Goal: Task Accomplishment & Management: Complete application form

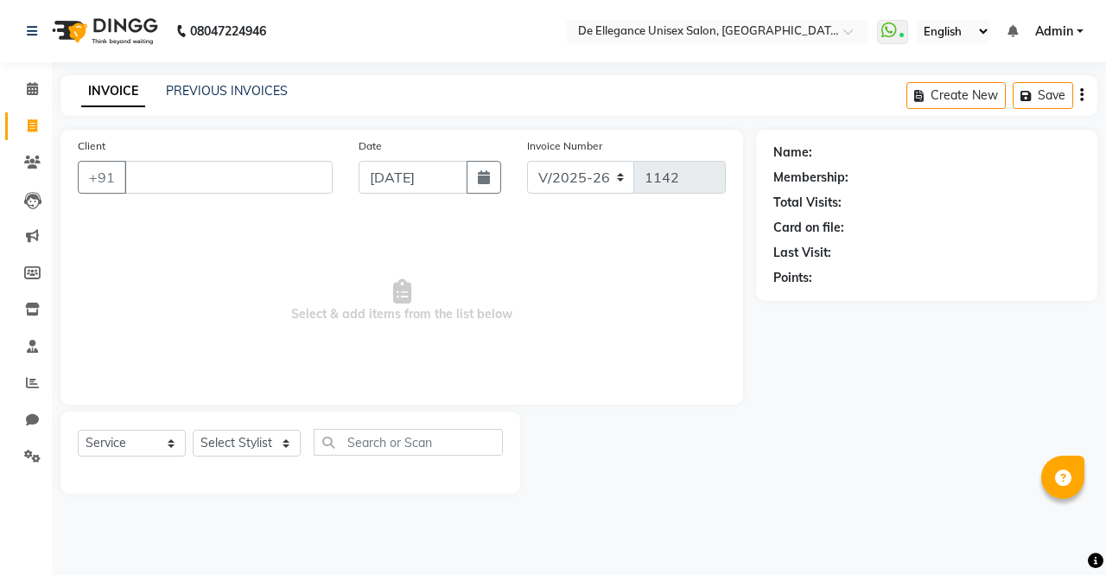
select select "7945"
select select "service"
click at [30, 385] on icon at bounding box center [32, 382] width 13 height 13
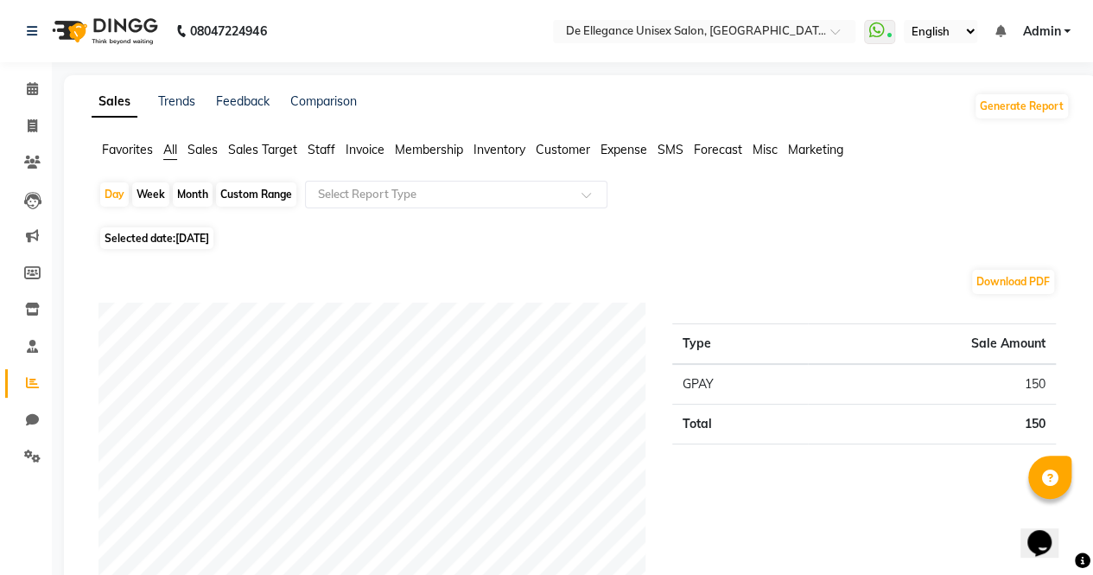
click at [163, 238] on span "Selected date: [DATE]" at bounding box center [156, 238] width 113 height 22
select select "9"
select select "2025"
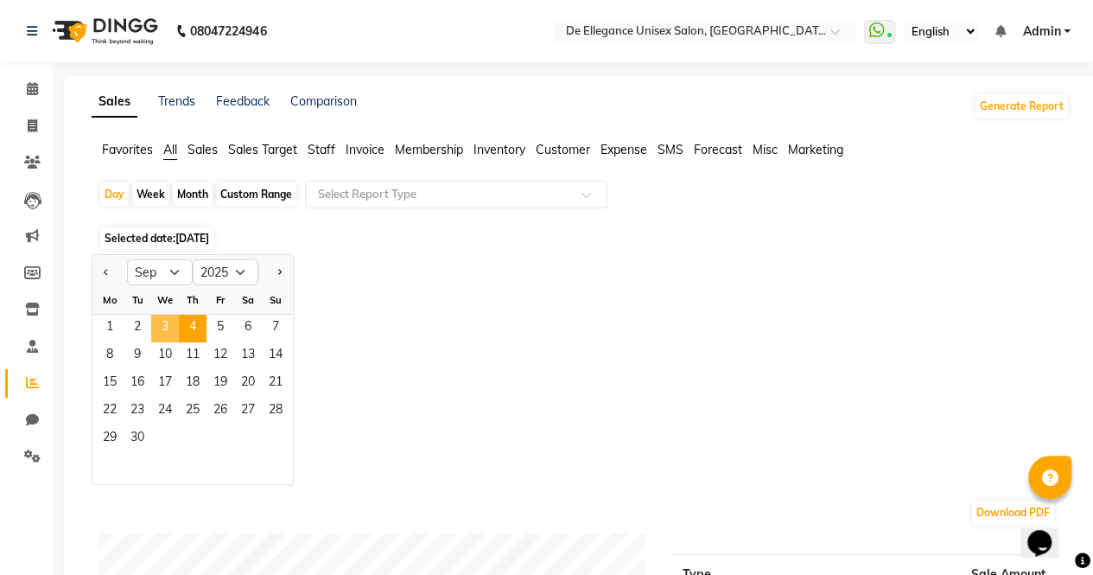
click at [164, 333] on span "3" at bounding box center [165, 329] width 28 height 28
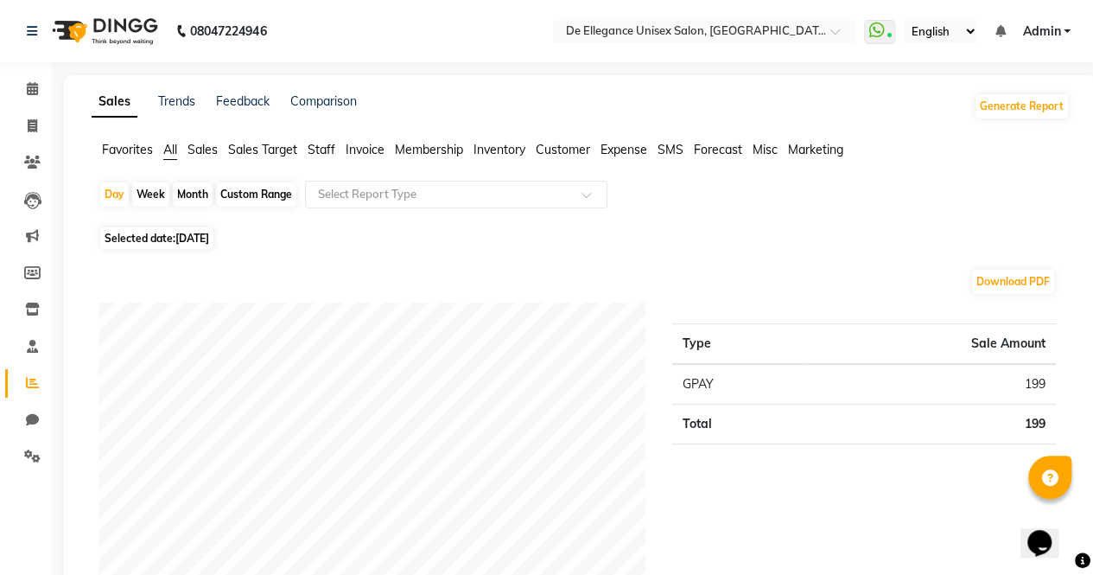
scroll to position [3, 0]
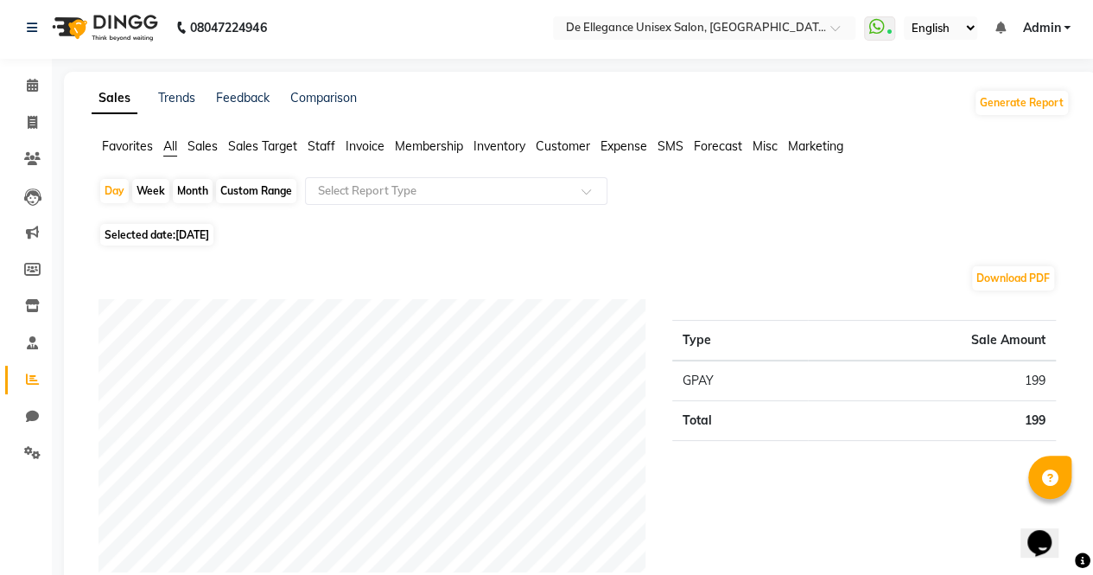
click at [190, 189] on div "Month" at bounding box center [193, 191] width 40 height 24
select select "9"
select select "2025"
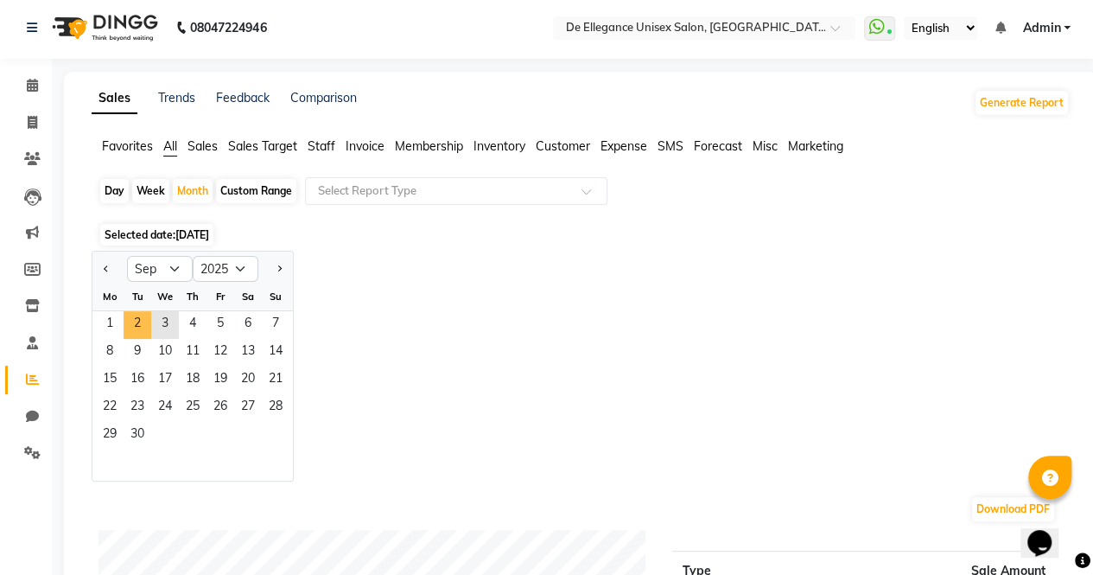
click at [131, 317] on span "2" at bounding box center [138, 325] width 28 height 28
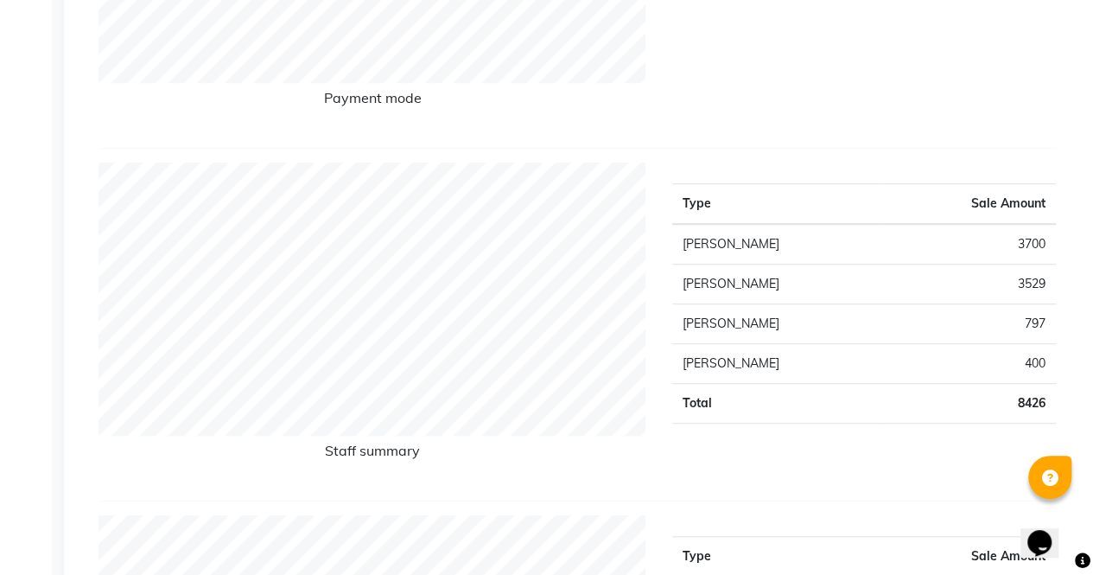
scroll to position [494, 0]
select select "7945"
select select "service"
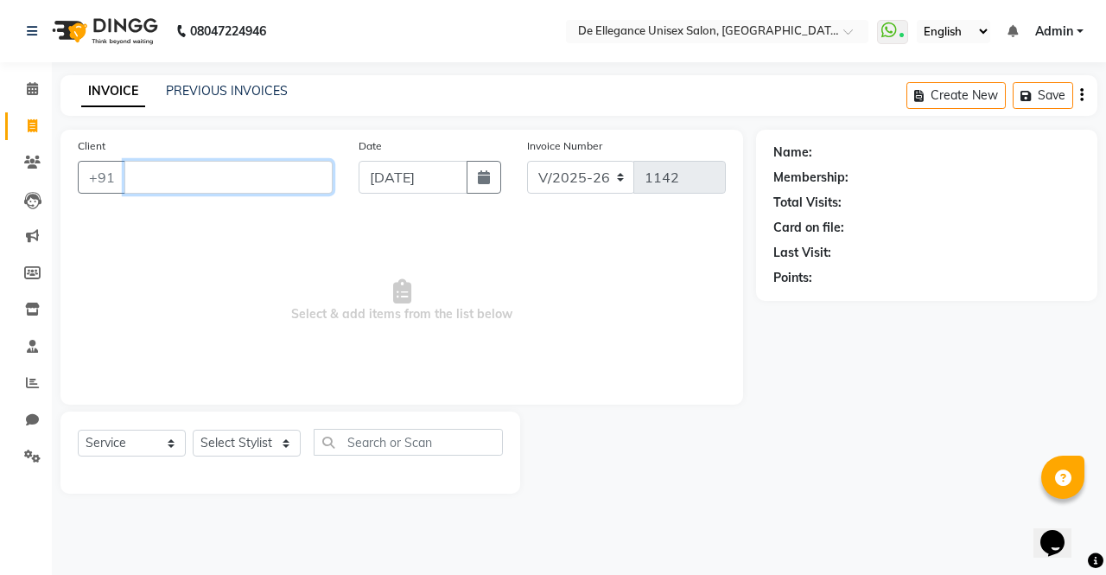
click at [207, 180] on input "Client" at bounding box center [228, 177] width 208 height 33
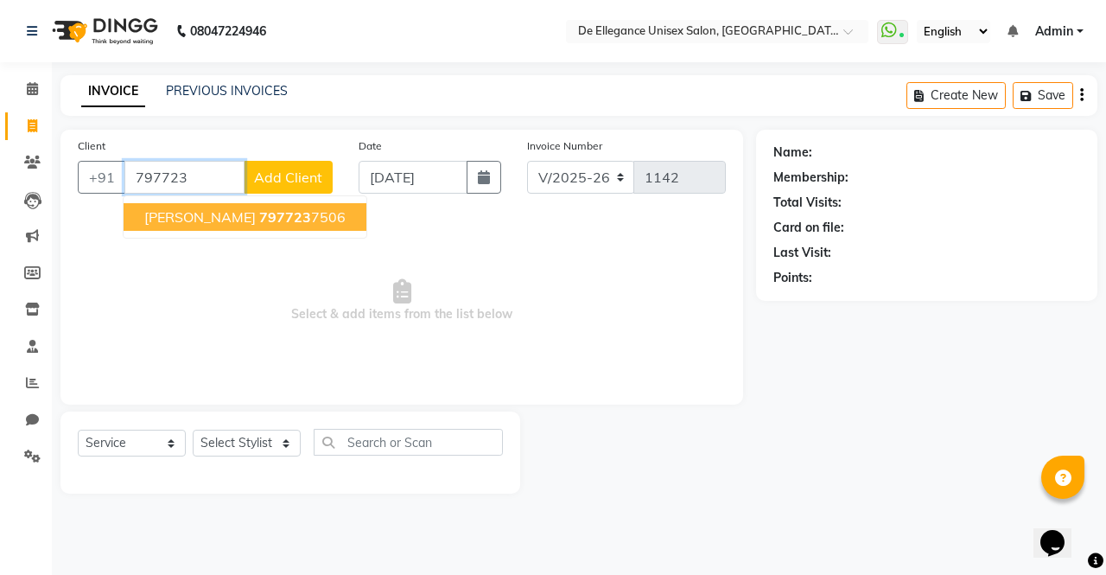
click at [239, 211] on span "[PERSON_NAME]" at bounding box center [199, 216] width 111 height 17
type input "7977237506"
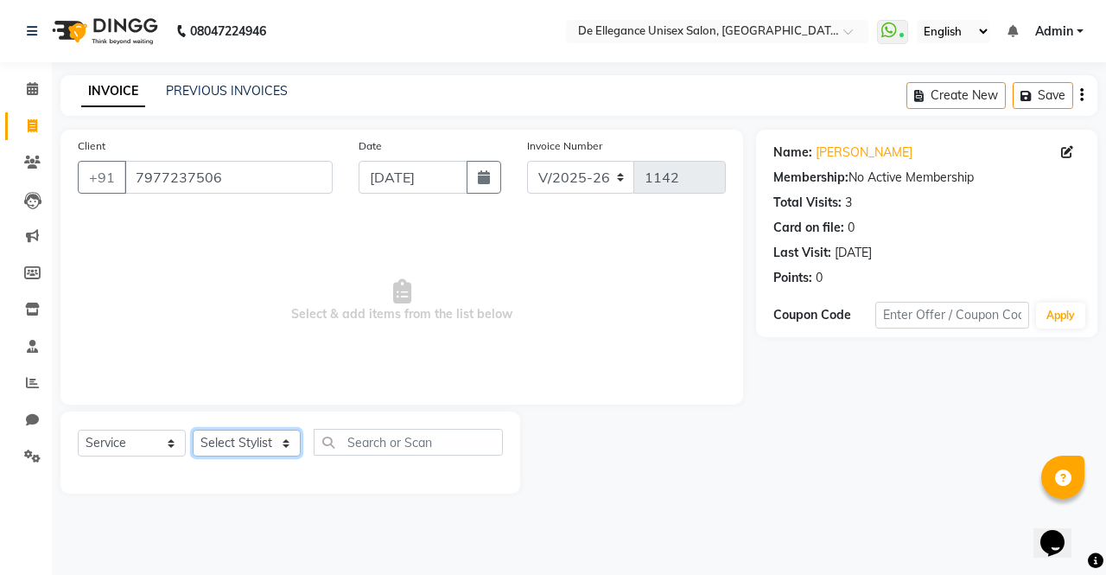
click at [243, 442] on select "Select Stylist [PERSON_NAME] [PERSON_NAME] [PERSON_NAME] [PERSON_NAME]" at bounding box center [247, 443] width 108 height 27
select select "71575"
click at [193, 430] on select "Select Stylist [PERSON_NAME] [PERSON_NAME] [PERSON_NAME] [PERSON_NAME]" at bounding box center [247, 443] width 108 height 27
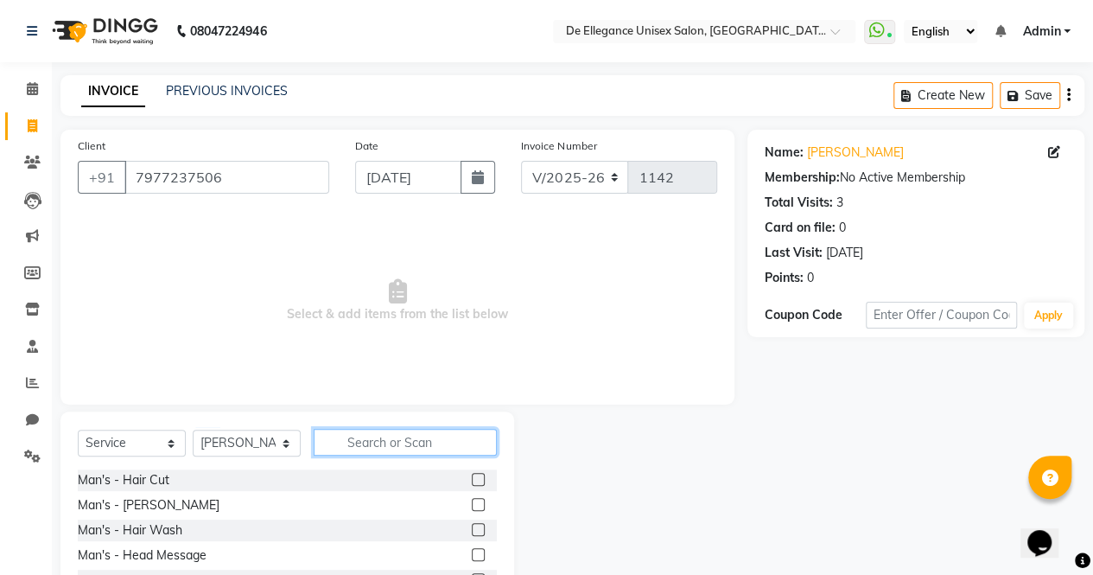
click at [385, 448] on input "text" at bounding box center [405, 442] width 183 height 27
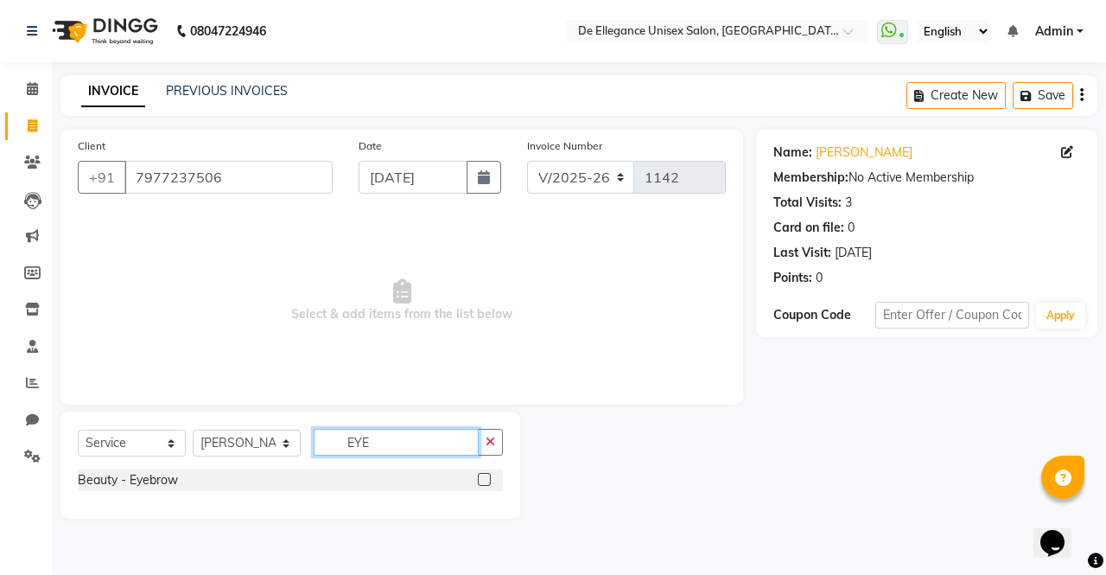
type input "EYE"
click at [481, 478] on label at bounding box center [484, 479] width 13 height 13
click at [481, 478] on input "checkbox" at bounding box center [483, 479] width 11 height 11
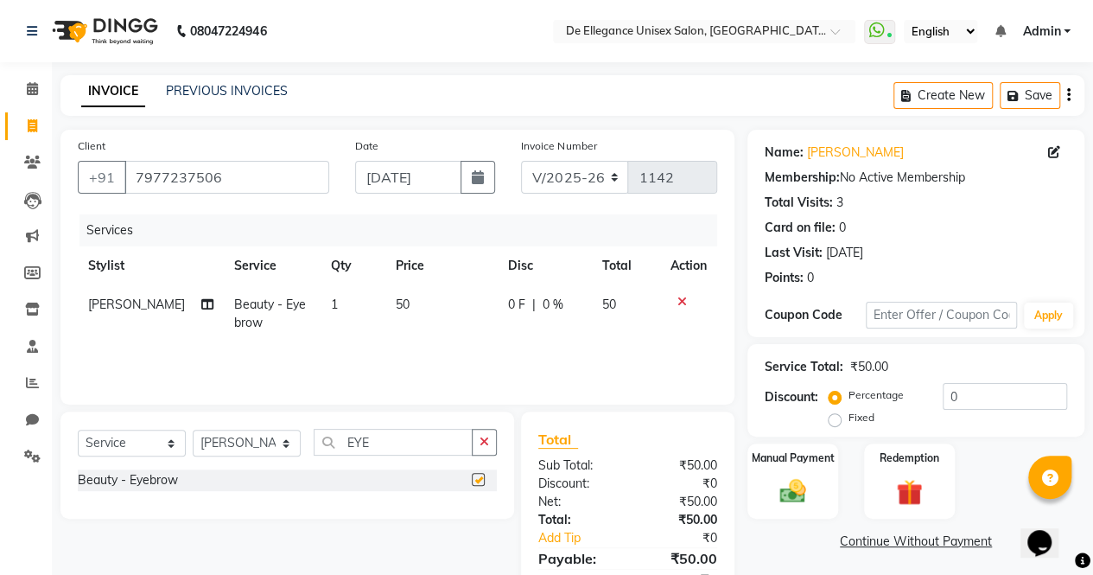
checkbox input "false"
click at [788, 469] on div "Manual Payment" at bounding box center [793, 480] width 91 height 75
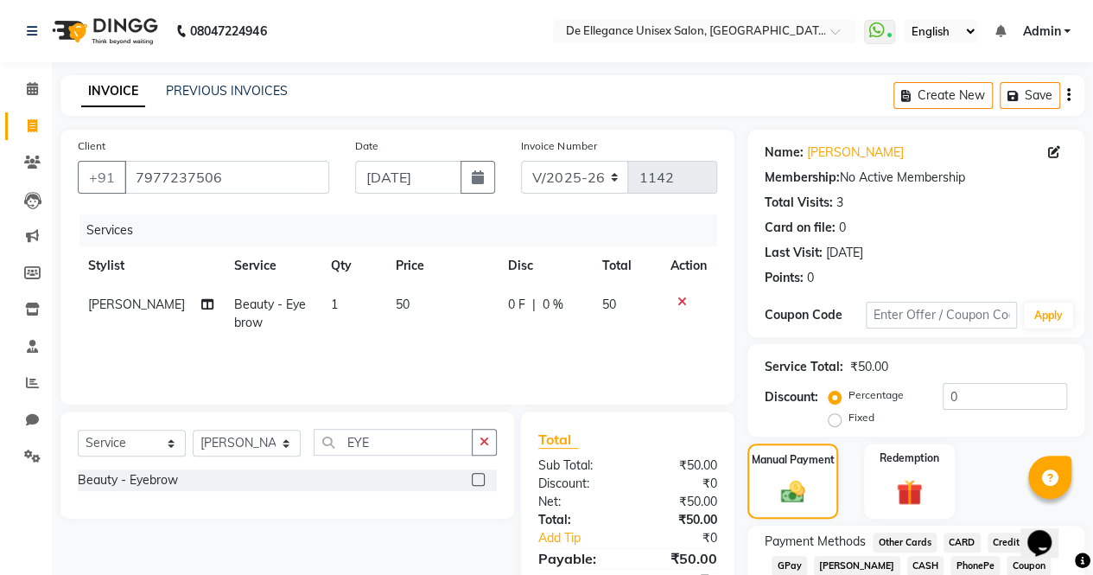
click at [796, 568] on span "GPay" at bounding box center [789, 566] width 35 height 20
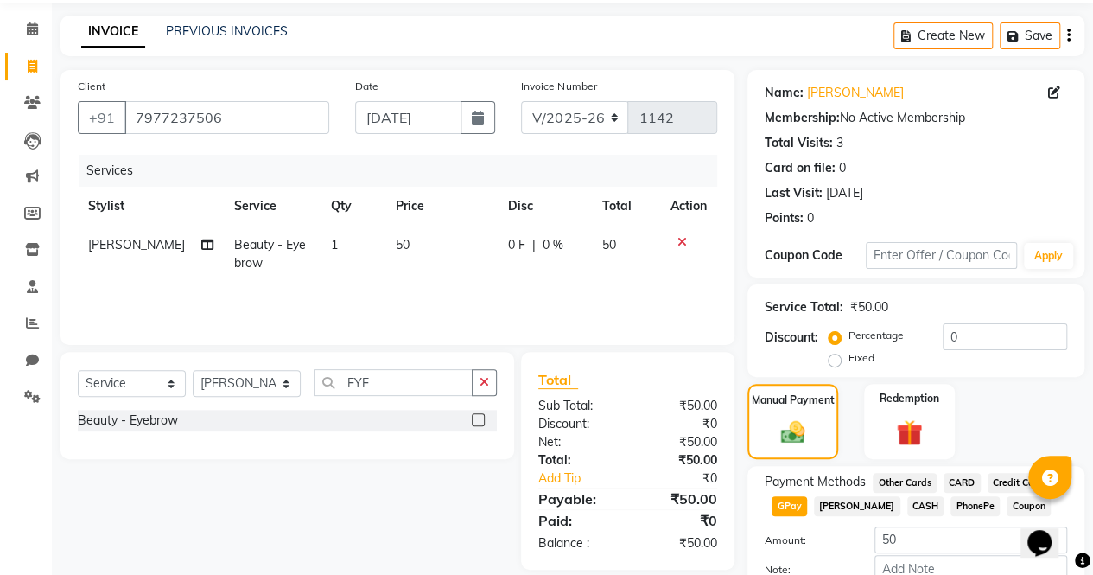
scroll to position [162, 0]
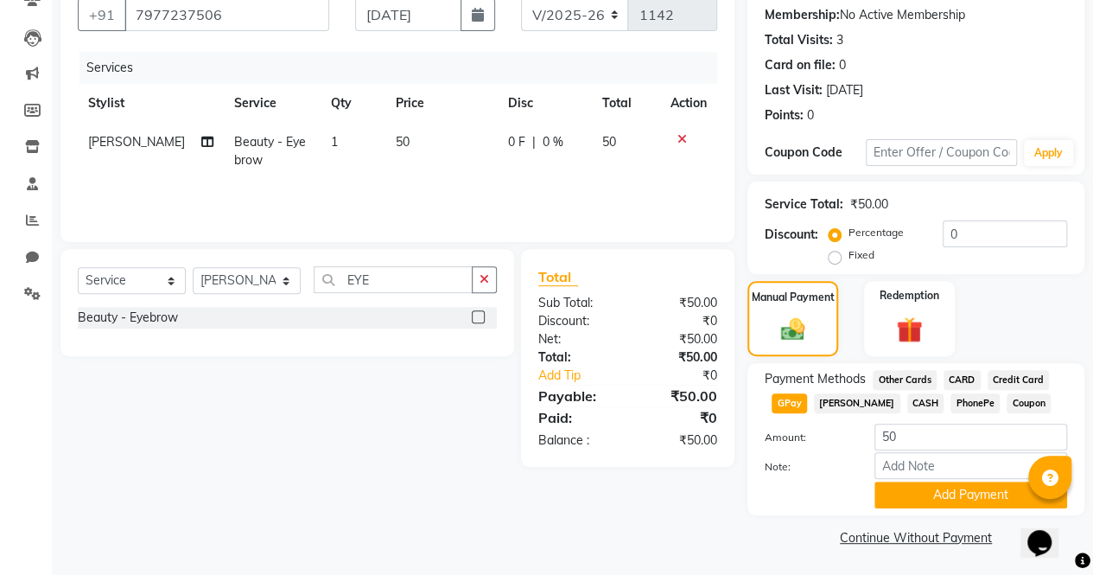
click at [899, 484] on button "Add Payment" at bounding box center [971, 494] width 193 height 27
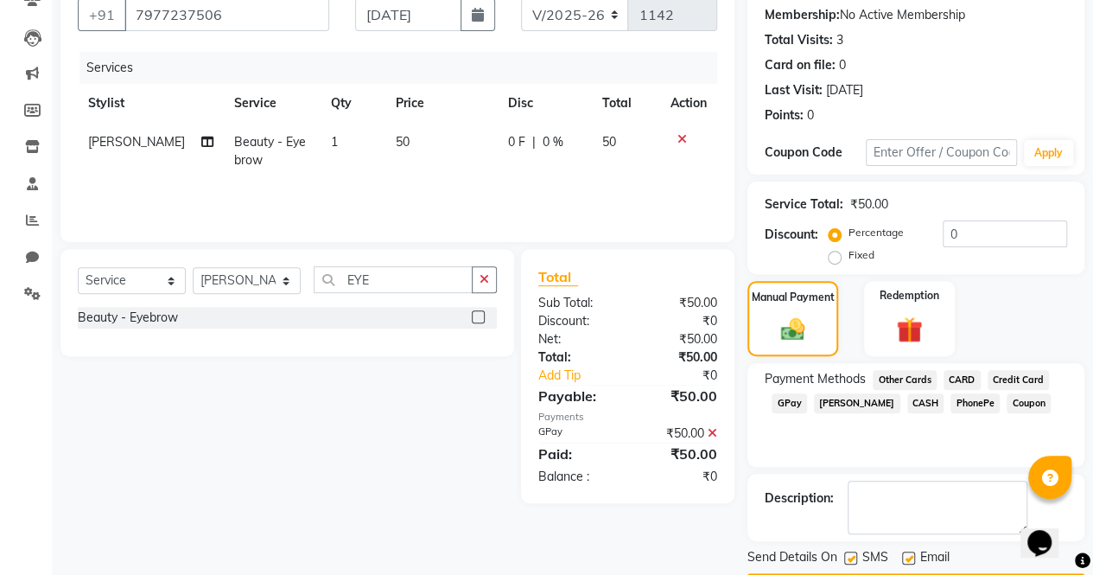
click at [851, 557] on label at bounding box center [850, 557] width 13 height 13
click at [851, 557] on input "checkbox" at bounding box center [849, 558] width 11 height 11
checkbox input "false"
click at [909, 552] on label at bounding box center [908, 557] width 13 height 13
click at [909, 553] on input "checkbox" at bounding box center [907, 558] width 11 height 11
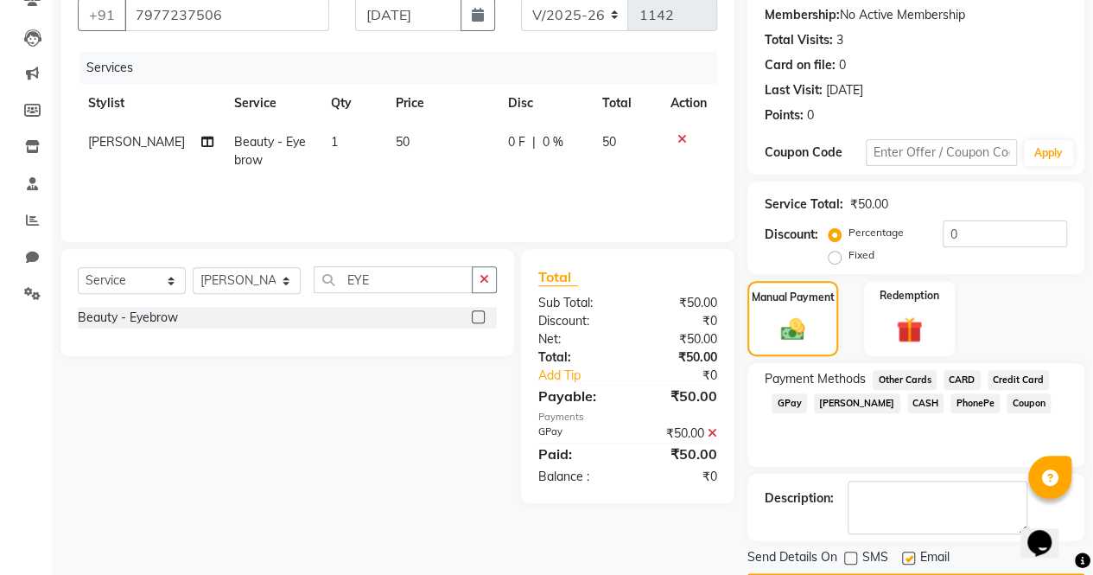
checkbox input "false"
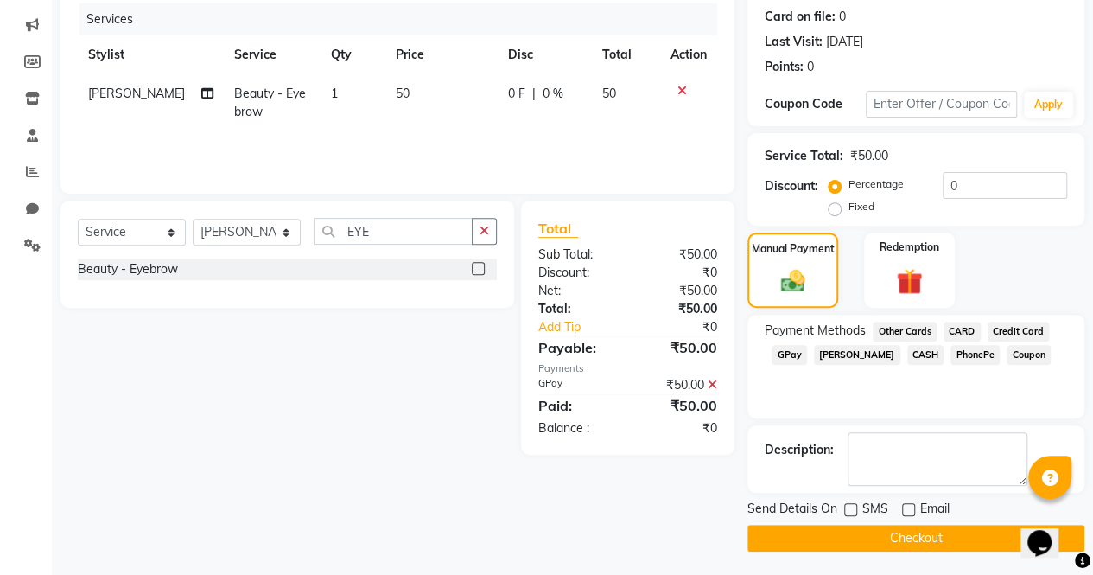
click at [919, 533] on button "Checkout" at bounding box center [916, 538] width 337 height 27
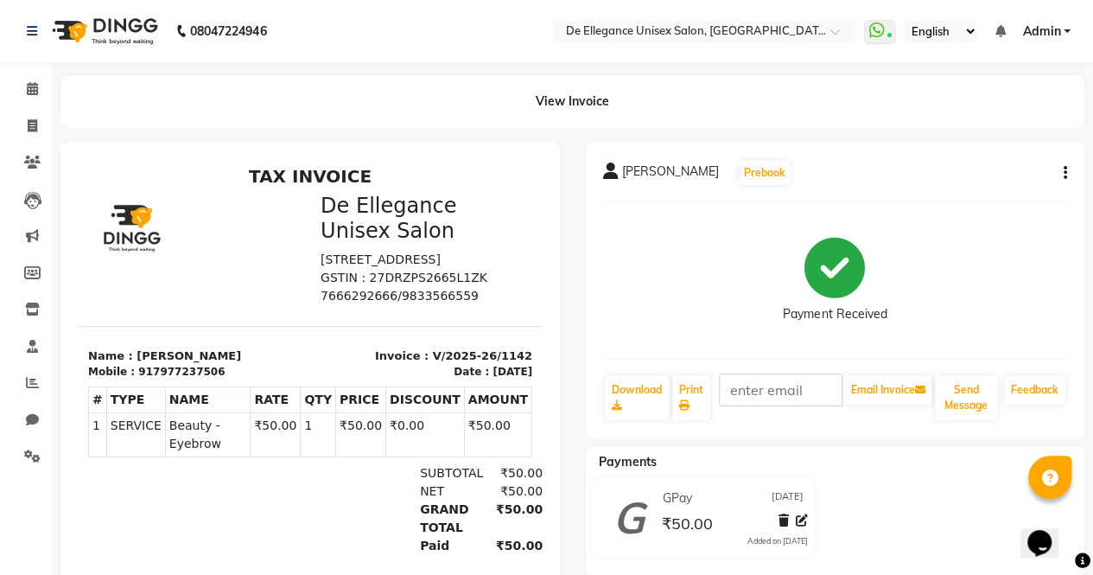
select select "7945"
select select "service"
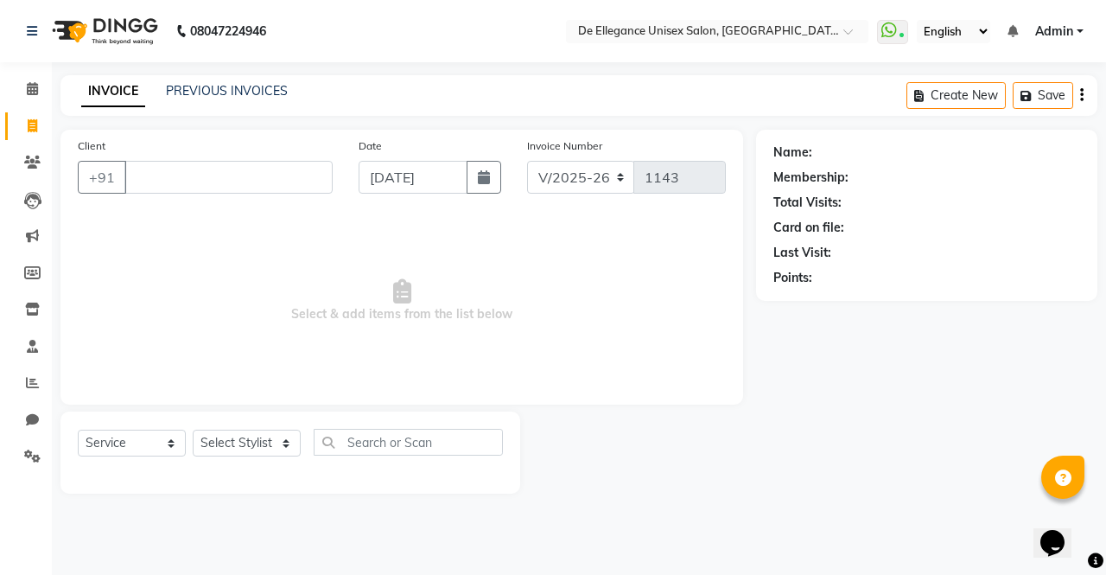
click at [209, 182] on input "Client" at bounding box center [228, 177] width 208 height 33
